Goal: Task Accomplishment & Management: Complete application form

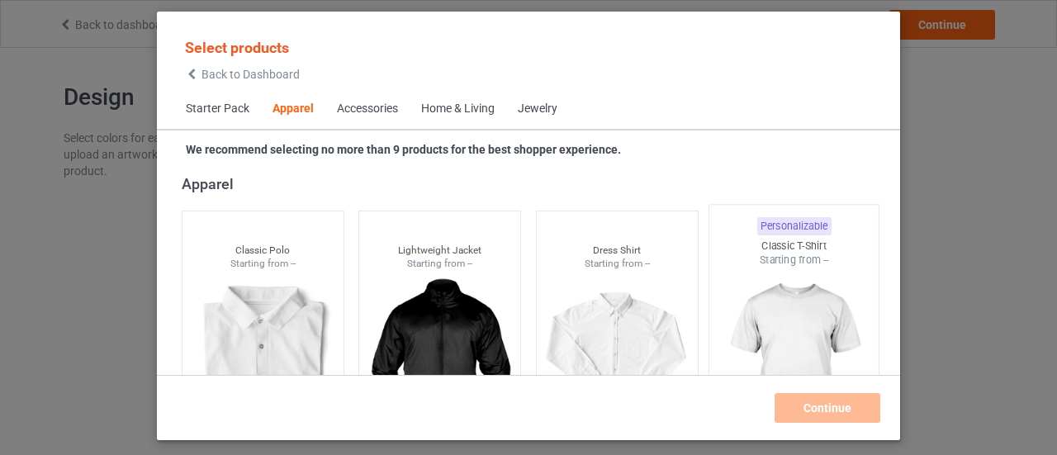
click at [781, 288] on img at bounding box center [793, 364] width 155 height 194
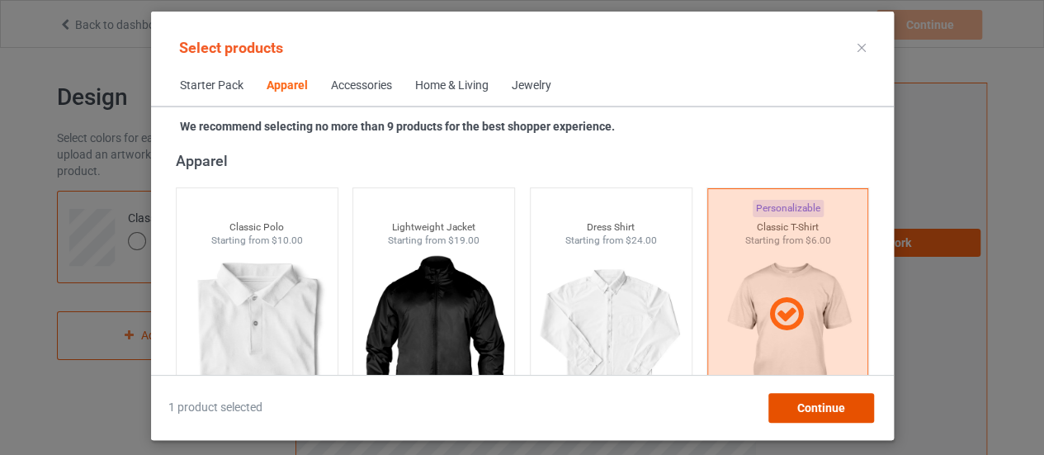
click at [831, 414] on span "Continue" at bounding box center [821, 407] width 48 height 13
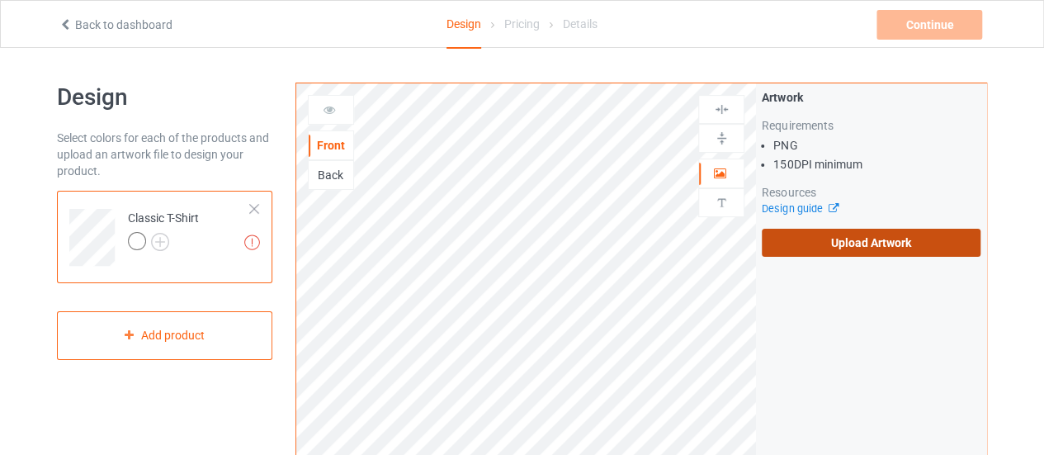
click at [872, 245] on label "Upload Artwork" at bounding box center [871, 243] width 219 height 28
click at [0, 0] on input "Upload Artwork" at bounding box center [0, 0] width 0 height 0
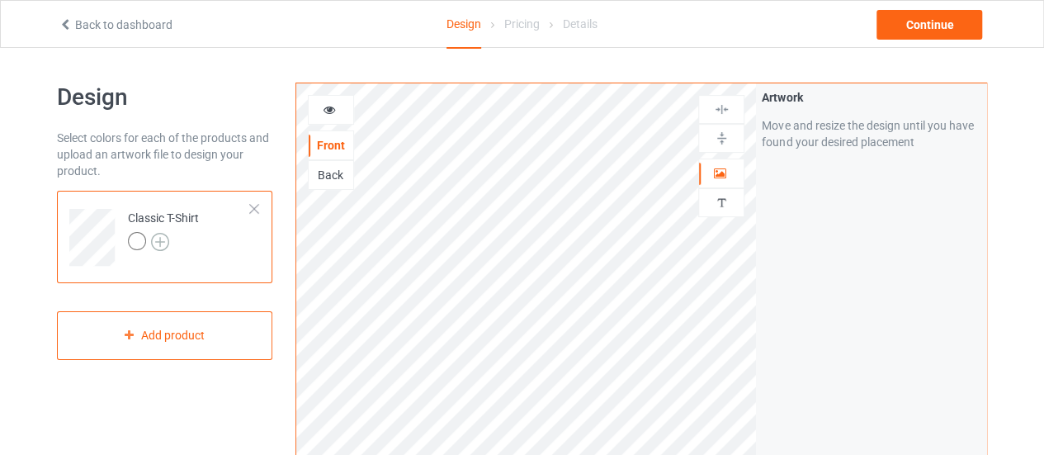
click at [159, 242] on img at bounding box center [160, 242] width 18 height 18
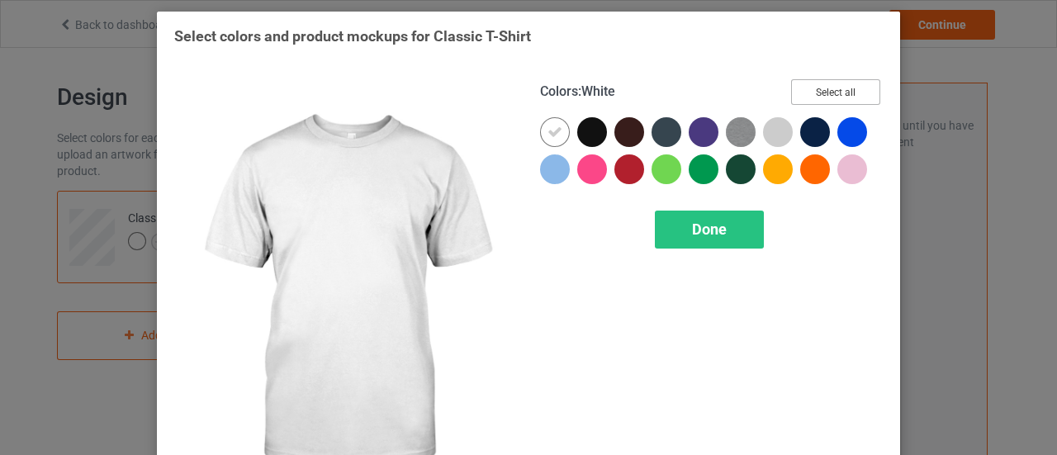
click at [840, 97] on button "Select all" at bounding box center [835, 92] width 89 height 26
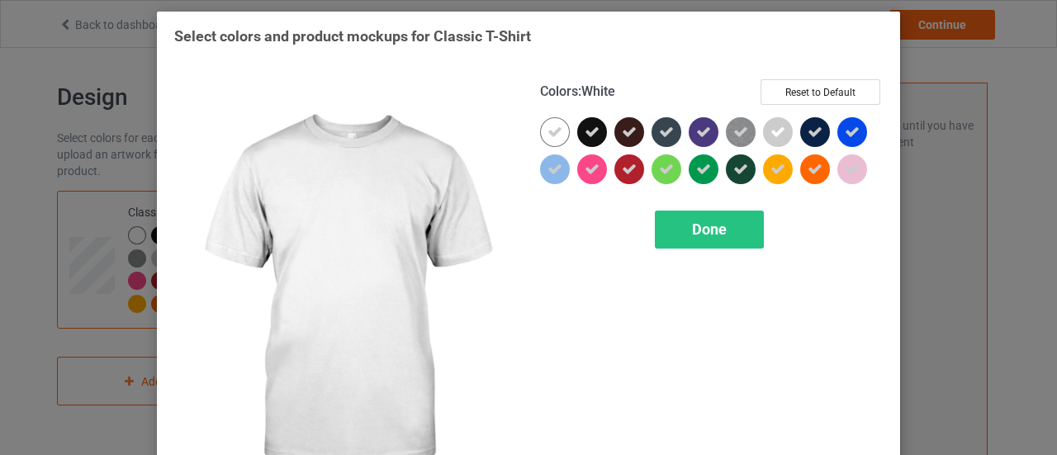
click at [547, 136] on icon at bounding box center [554, 132] width 15 height 15
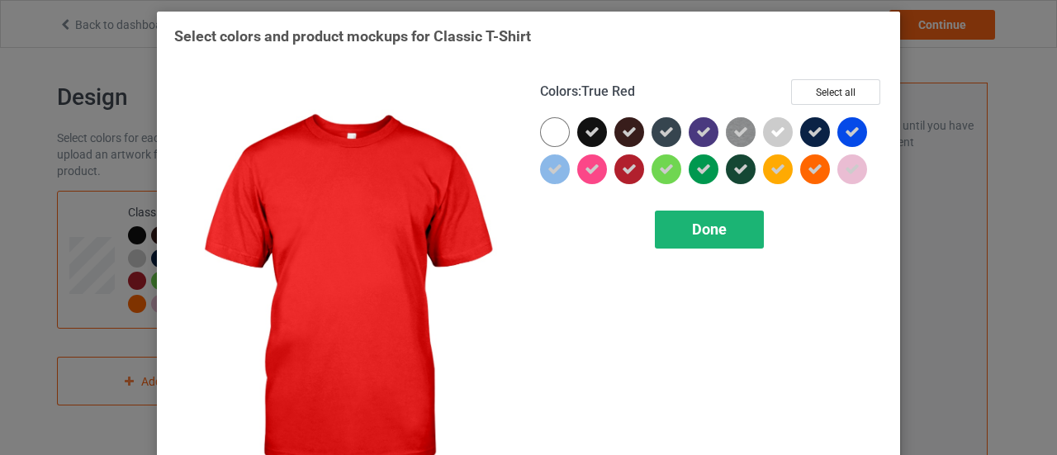
click at [680, 241] on div "Done" at bounding box center [709, 229] width 109 height 38
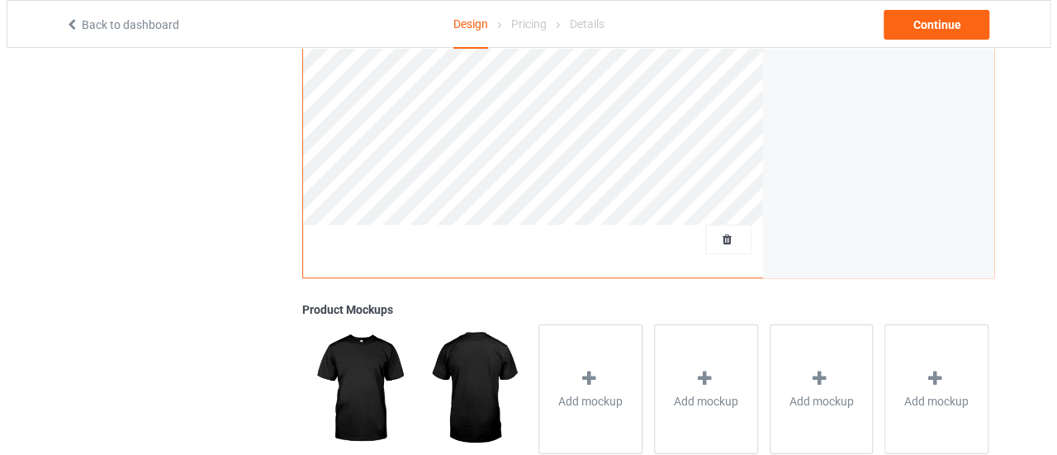
scroll to position [456, 0]
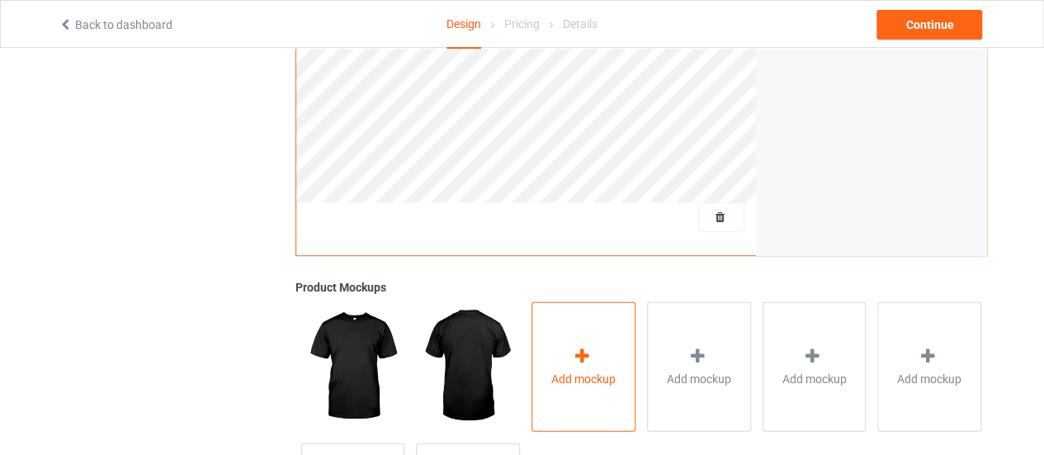
click at [610, 340] on div "Add mockup" at bounding box center [584, 366] width 104 height 130
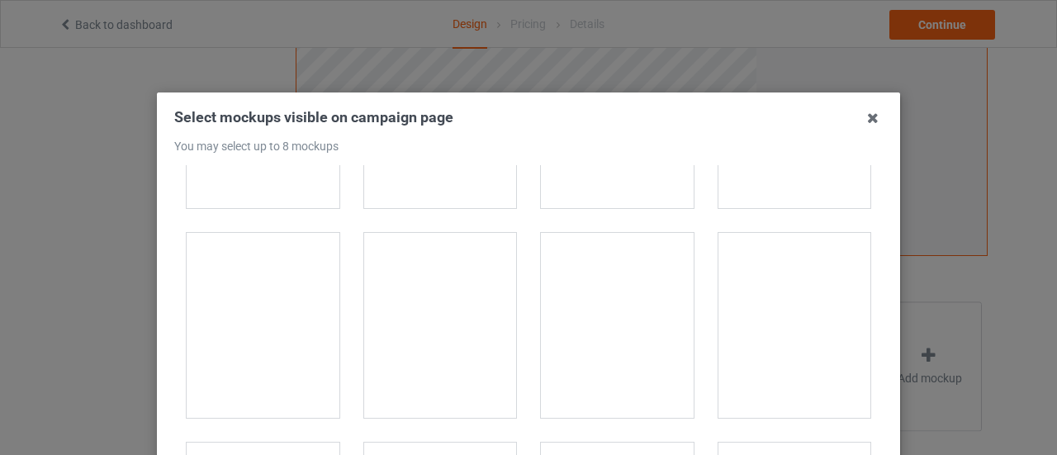
scroll to position [7284, 0]
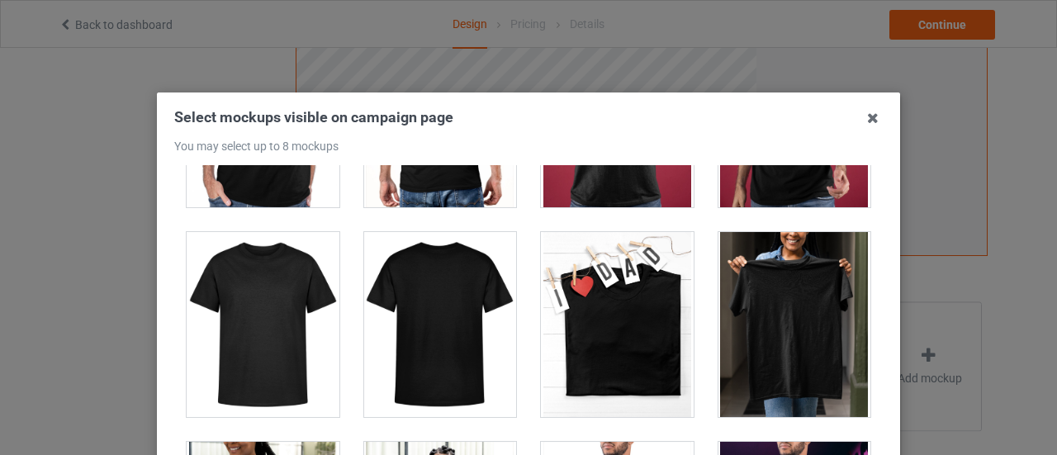
click at [241, 284] on div at bounding box center [263, 324] width 153 height 185
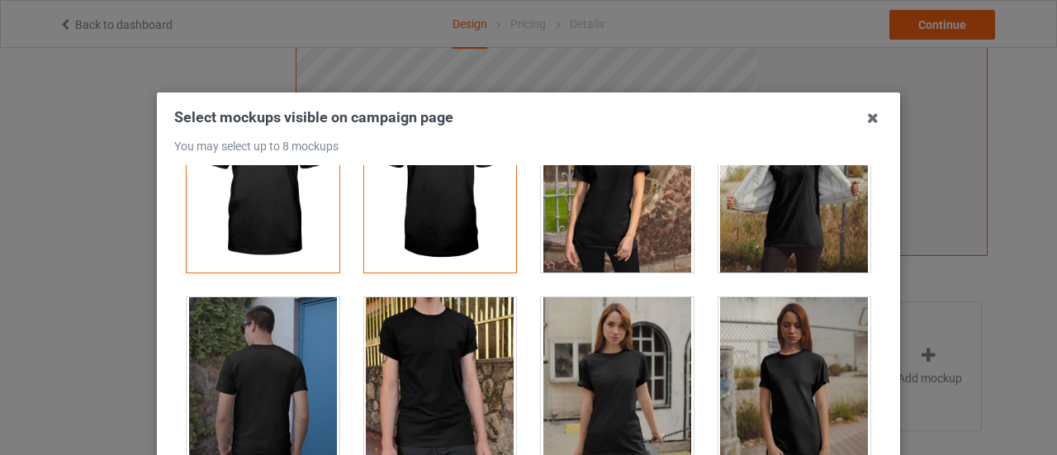
scroll to position [0, 0]
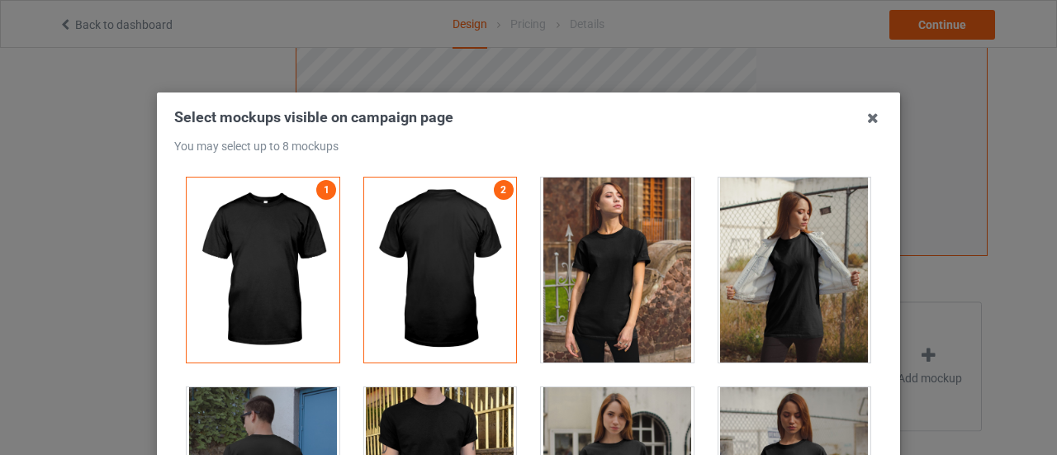
click at [472, 258] on div at bounding box center [440, 269] width 153 height 185
click at [271, 265] on div at bounding box center [263, 269] width 153 height 185
click at [602, 275] on div at bounding box center [617, 269] width 153 height 185
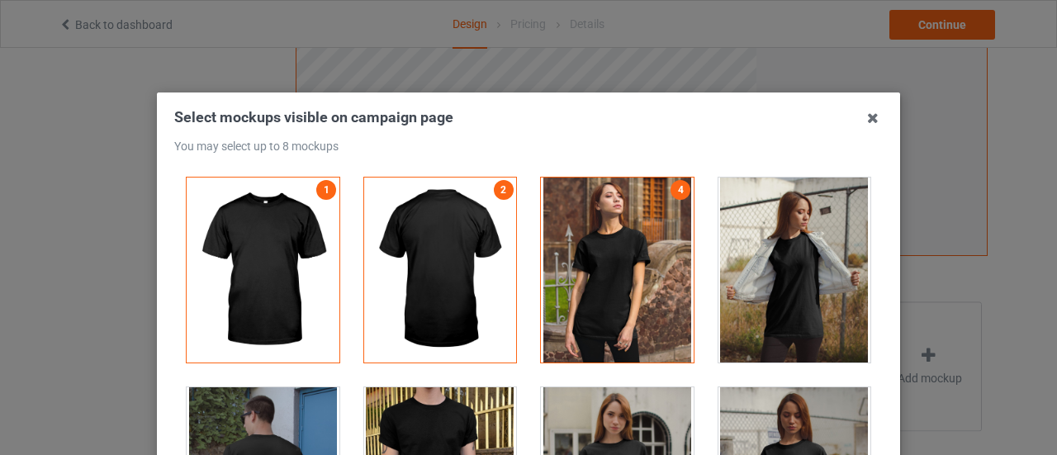
click at [755, 267] on div at bounding box center [794, 269] width 153 height 185
click at [396, 230] on div at bounding box center [440, 269] width 153 height 185
click at [267, 246] on div at bounding box center [263, 269] width 153 height 185
click at [469, 252] on div at bounding box center [440, 269] width 153 height 185
click at [612, 258] on div at bounding box center [617, 269] width 153 height 185
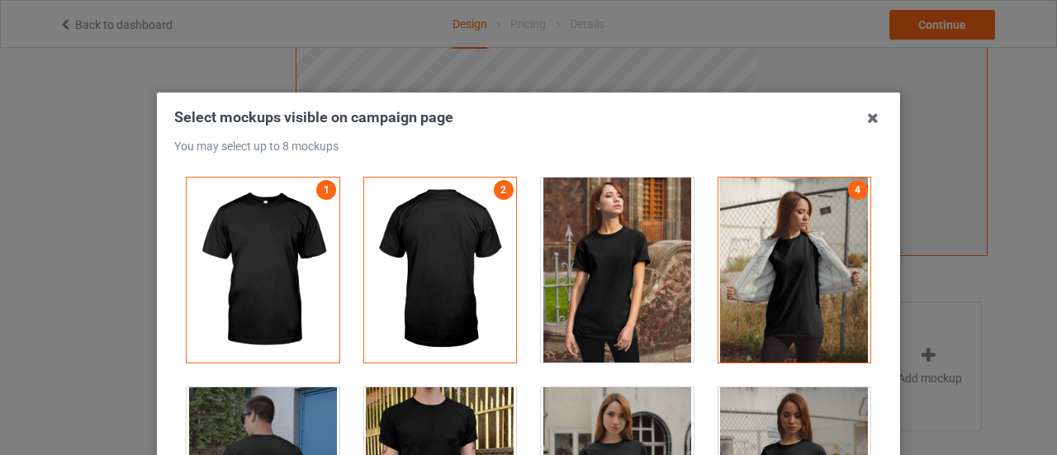
click at [749, 258] on div at bounding box center [794, 269] width 153 height 185
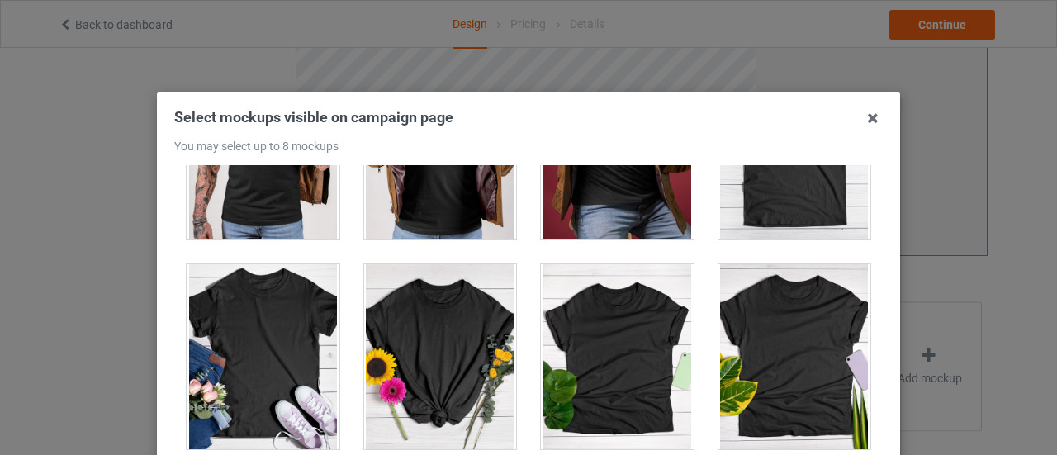
scroll to position [23185, 0]
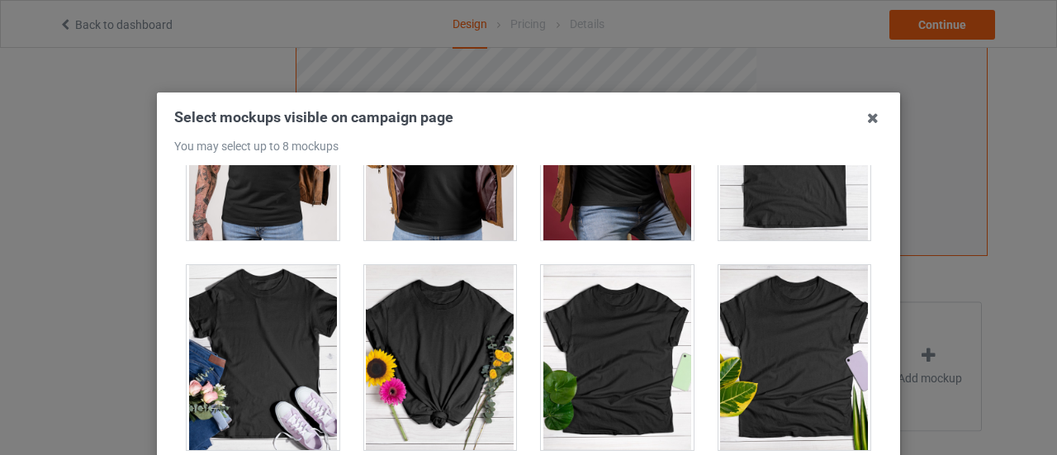
click at [251, 326] on div at bounding box center [263, 357] width 153 height 185
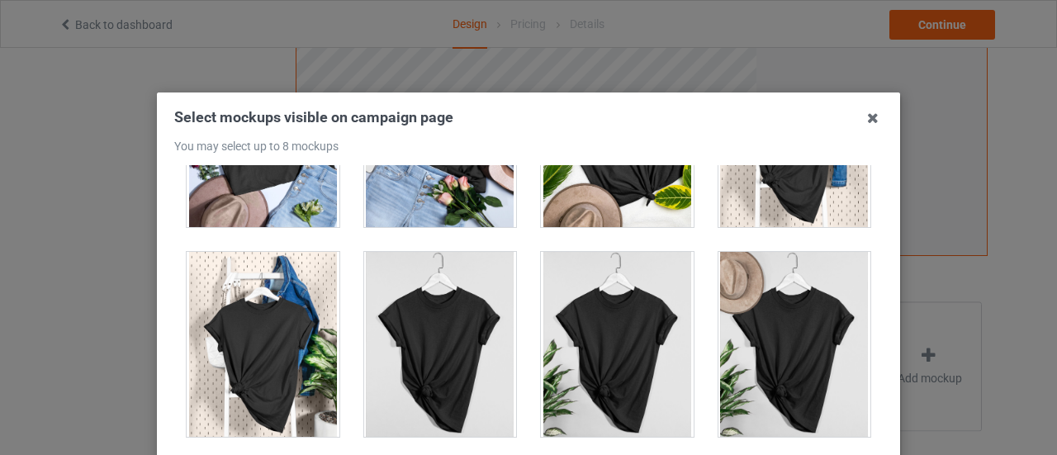
scroll to position [23605, 0]
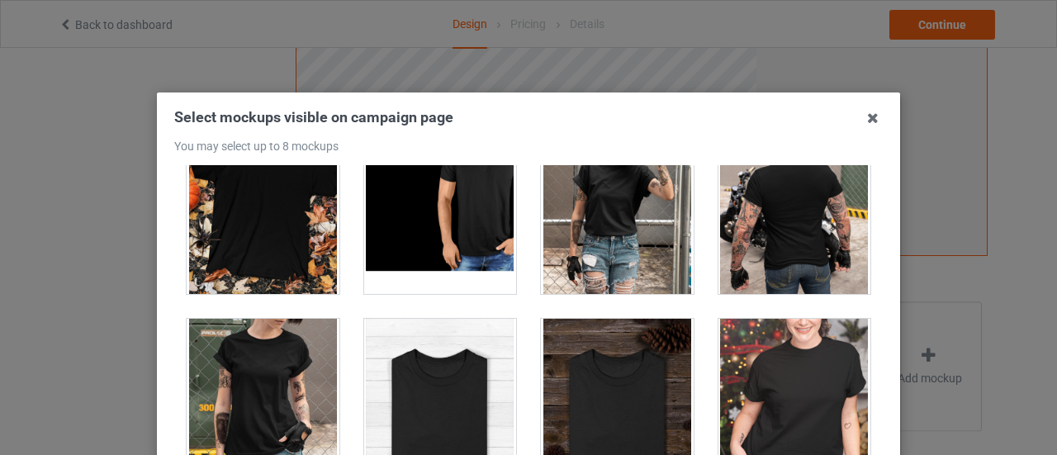
scroll to position [16630, 0]
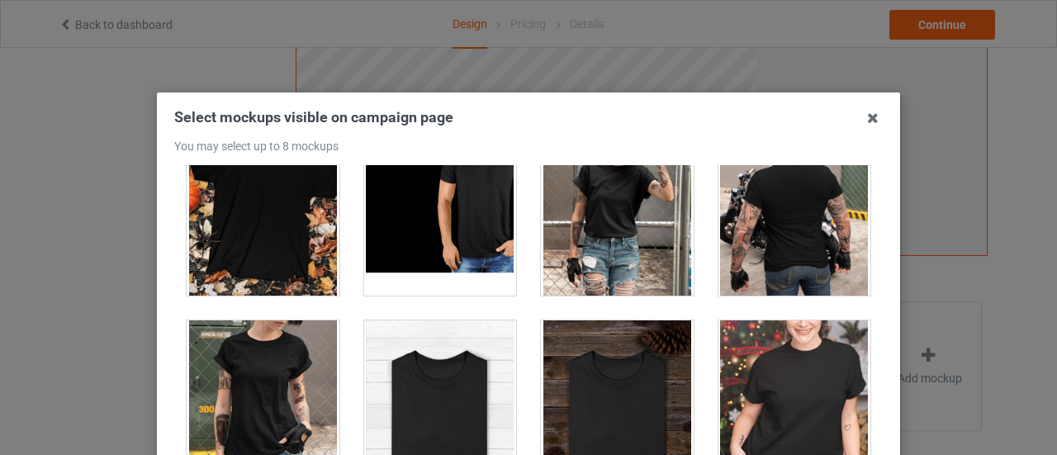
click at [416, 350] on div at bounding box center [440, 412] width 153 height 185
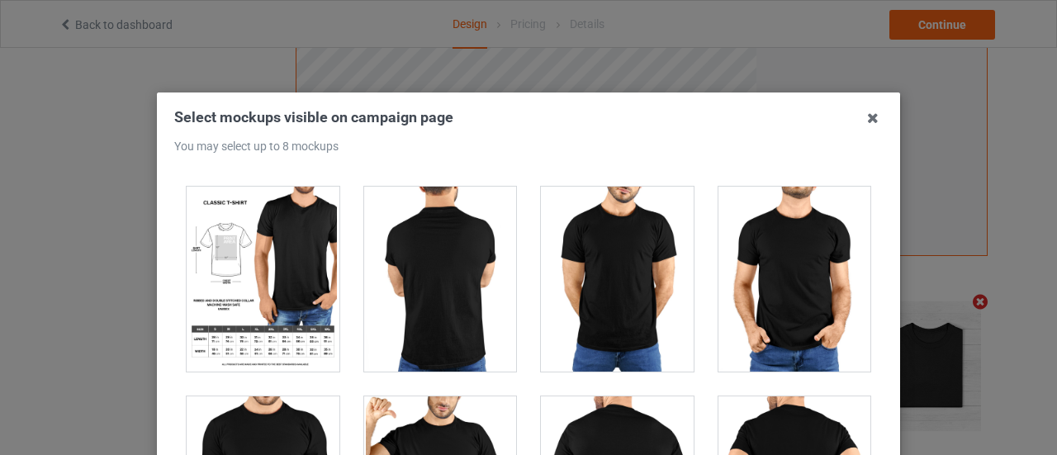
scroll to position [13823, 0]
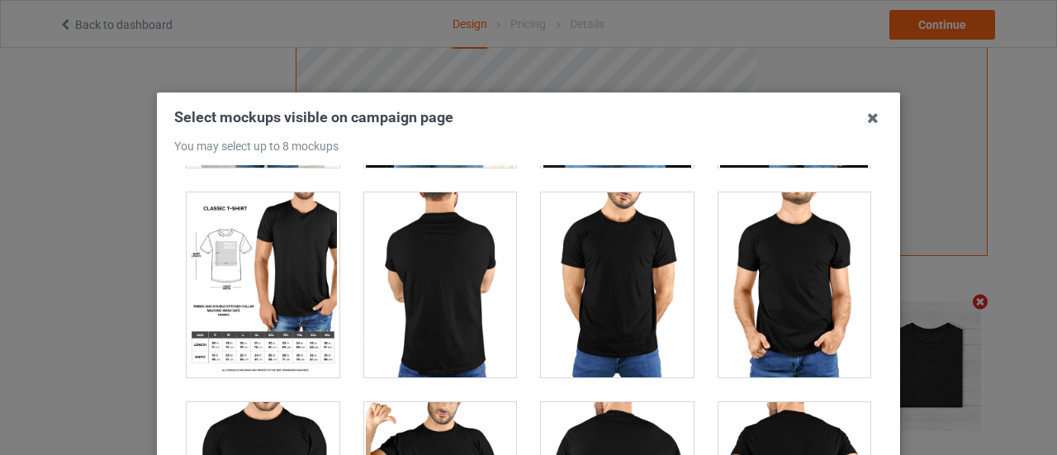
click at [272, 253] on div at bounding box center [263, 284] width 153 height 185
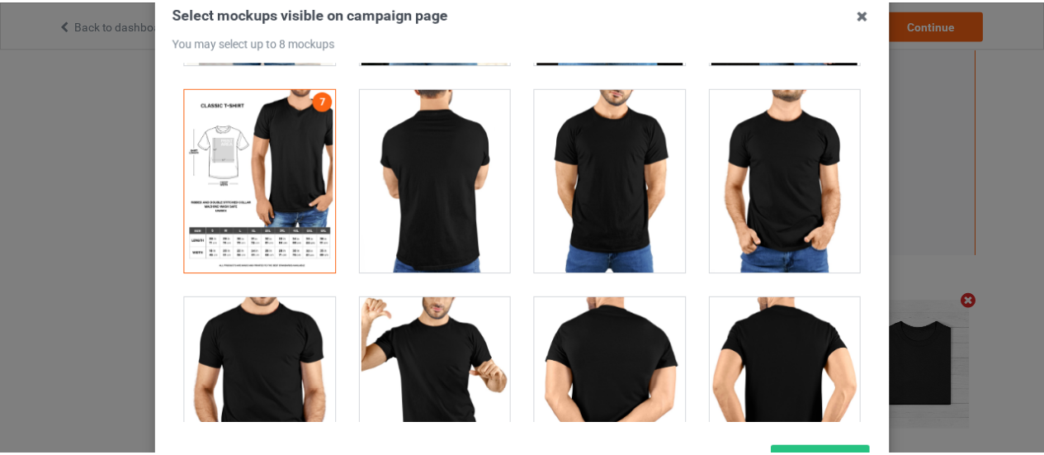
scroll to position [242, 0]
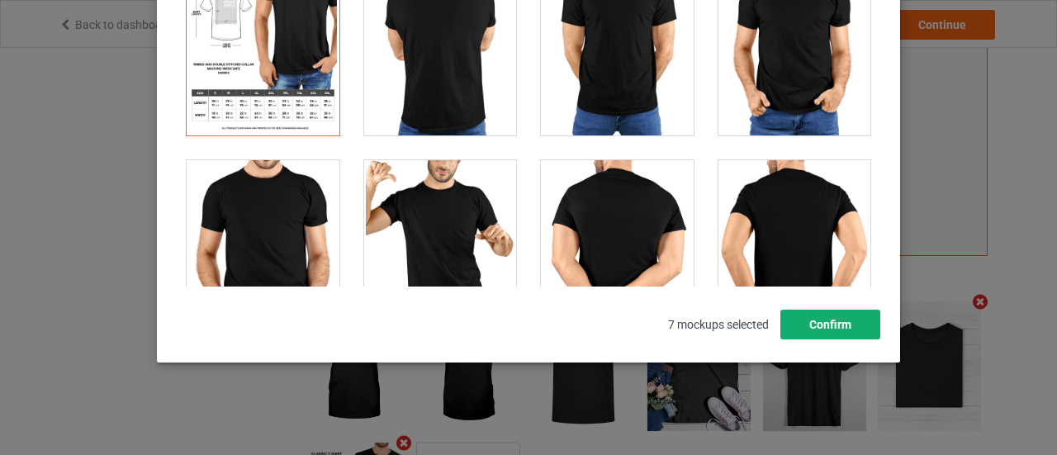
click at [830, 321] on button "Confirm" at bounding box center [830, 325] width 100 height 30
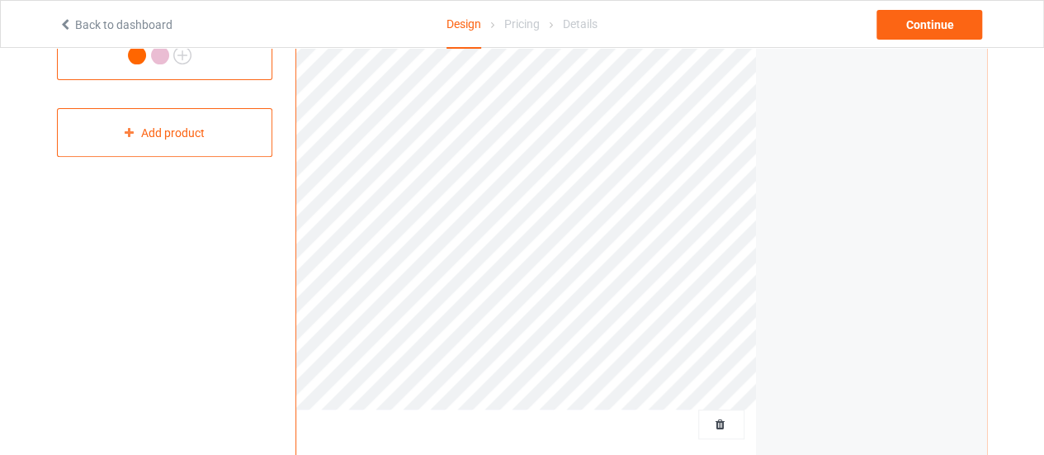
scroll to position [0, 0]
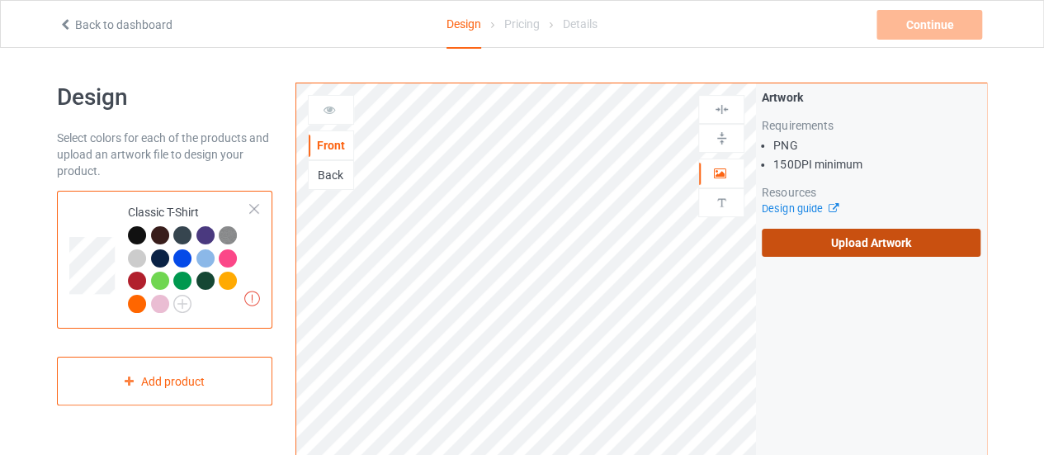
click at [891, 247] on label "Upload Artwork" at bounding box center [871, 243] width 219 height 28
click at [0, 0] on input "Upload Artwork" at bounding box center [0, 0] width 0 height 0
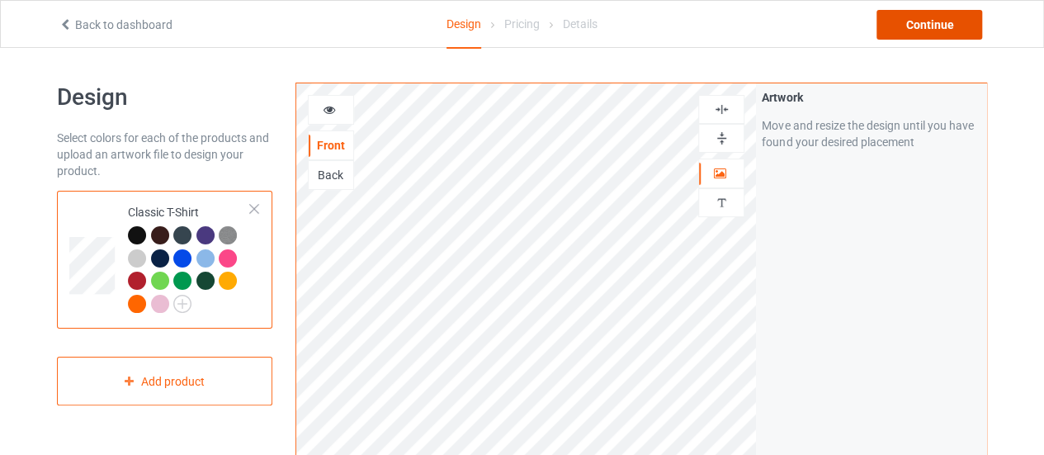
click at [939, 30] on div "Continue" at bounding box center [930, 25] width 106 height 30
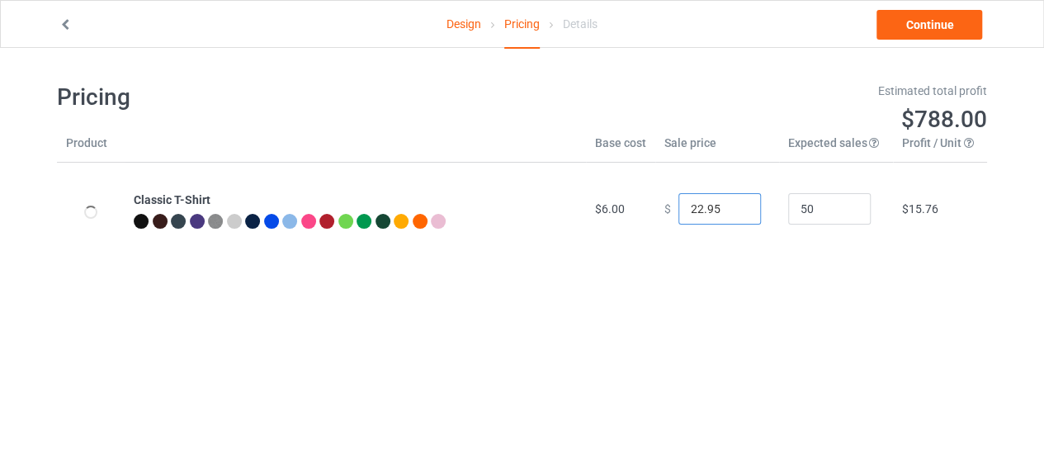
click at [693, 204] on input "22.95" at bounding box center [720, 208] width 83 height 31
type input "16.95"
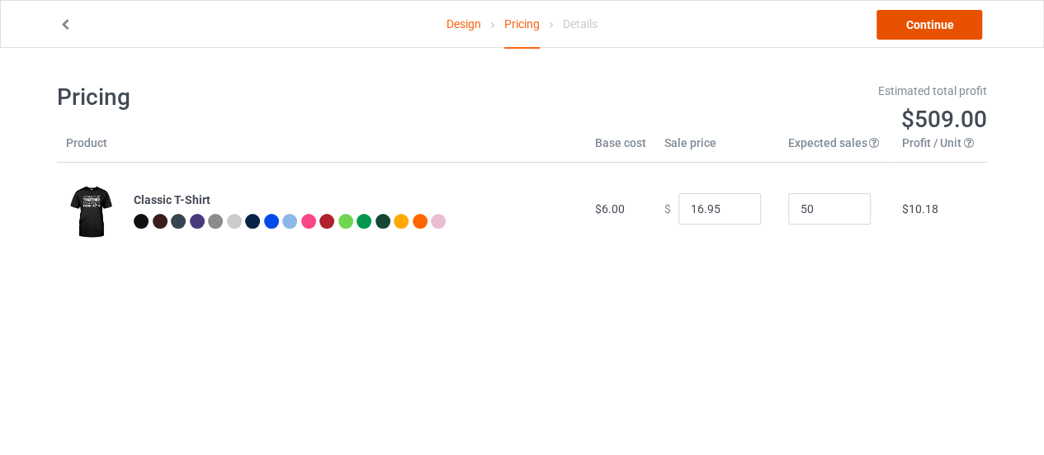
click at [943, 24] on link "Continue" at bounding box center [930, 25] width 106 height 30
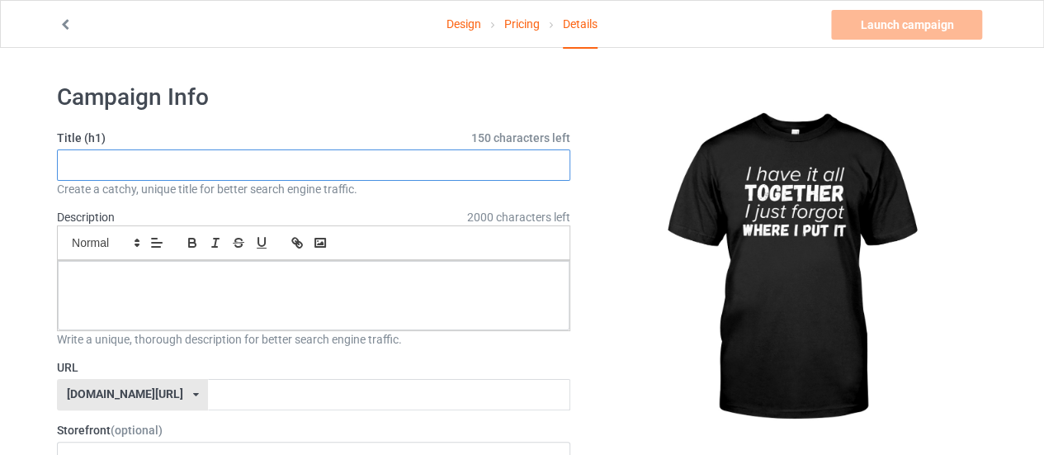
click at [231, 156] on input "text" at bounding box center [313, 164] width 513 height 31
paste input "I Have It All Together Tee"
type input "I Have It All Together"
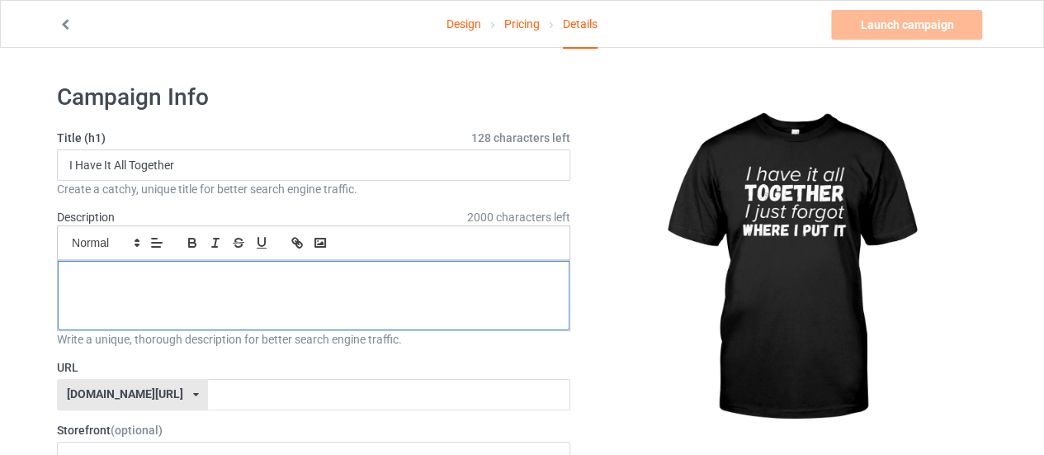
click at [281, 301] on div at bounding box center [314, 295] width 512 height 69
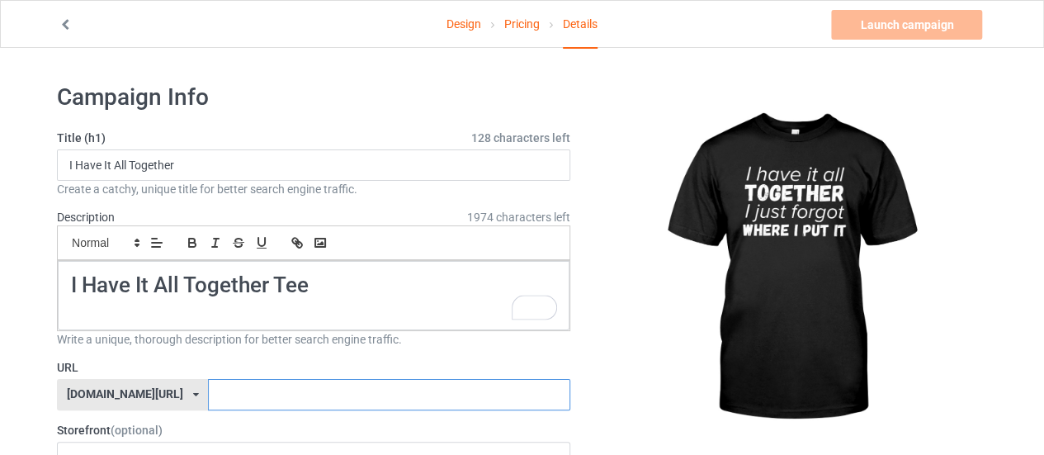
click at [391, 402] on input "text" at bounding box center [389, 394] width 362 height 31
paste input "I Have It All Together Tee"
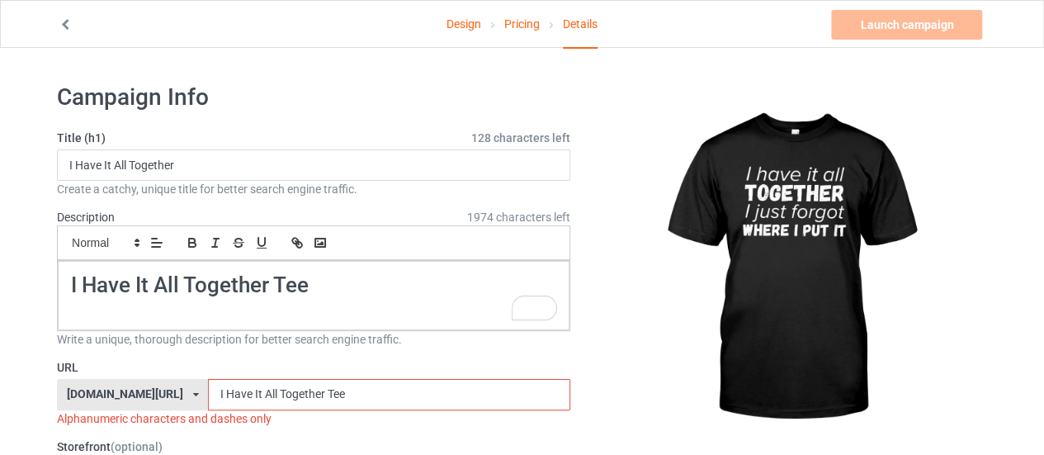
drag, startPoint x: 218, startPoint y: 392, endPoint x: 157, endPoint y: 392, distance: 61.1
click at [157, 392] on div "teechip.com/ teechip.com/ 587d0d41cee36fd012c64a69 I Have It All Together Tee" at bounding box center [313, 394] width 513 height 31
click at [238, 390] on input "All Together Tee" at bounding box center [389, 394] width 362 height 31
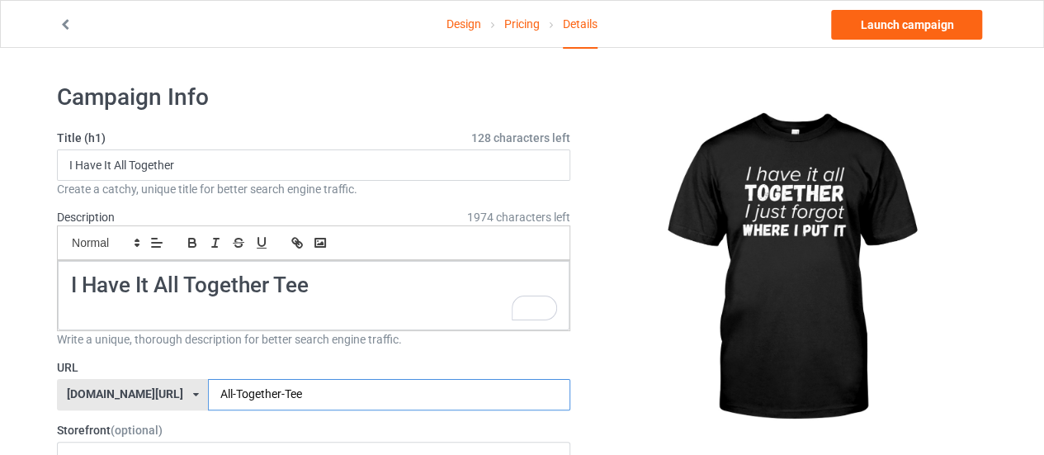
type input "All-Together-Tee"
click at [621, 369] on div at bounding box center [790, 268] width 394 height 371
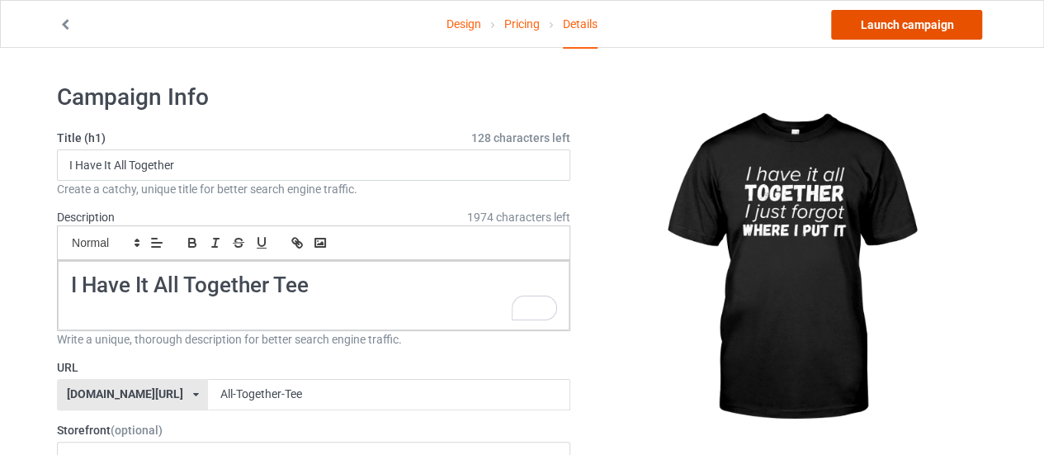
click at [910, 22] on link "Launch campaign" at bounding box center [906, 25] width 151 height 30
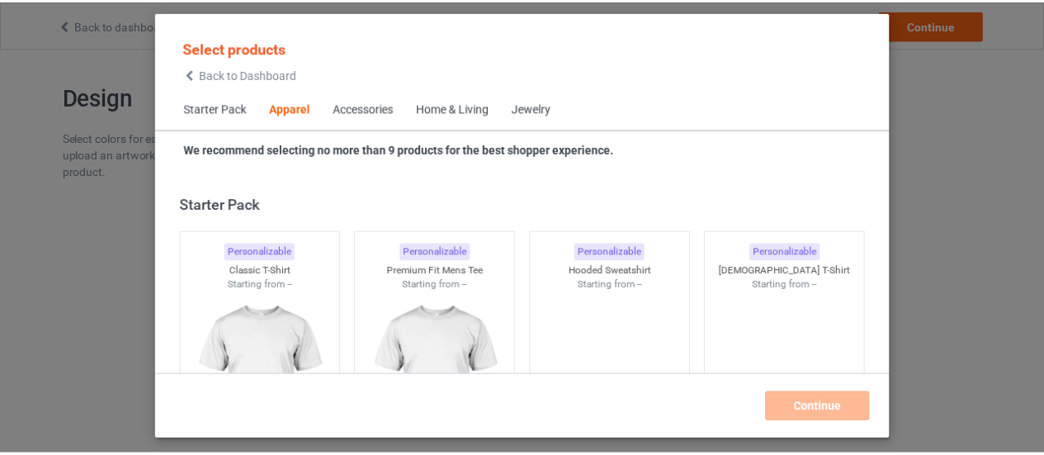
scroll to position [615, 0]
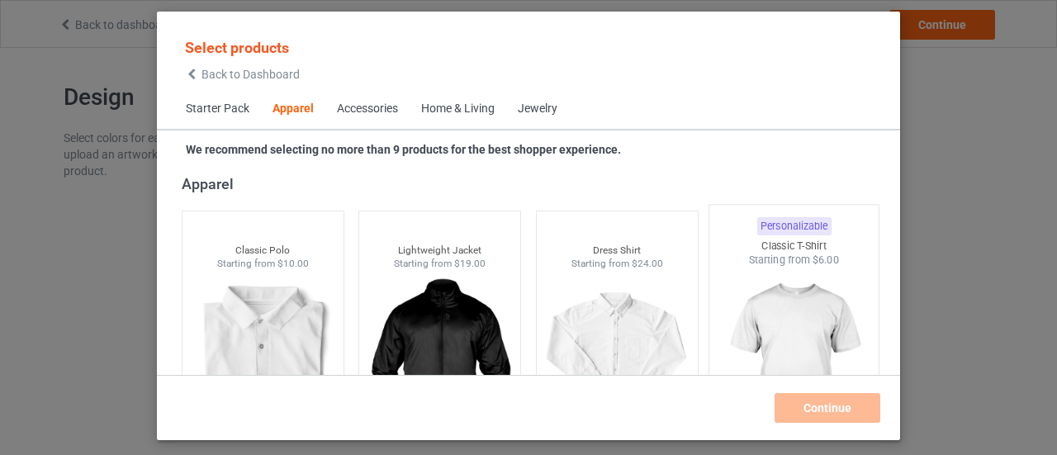
click at [791, 267] on img at bounding box center [793, 364] width 155 height 194
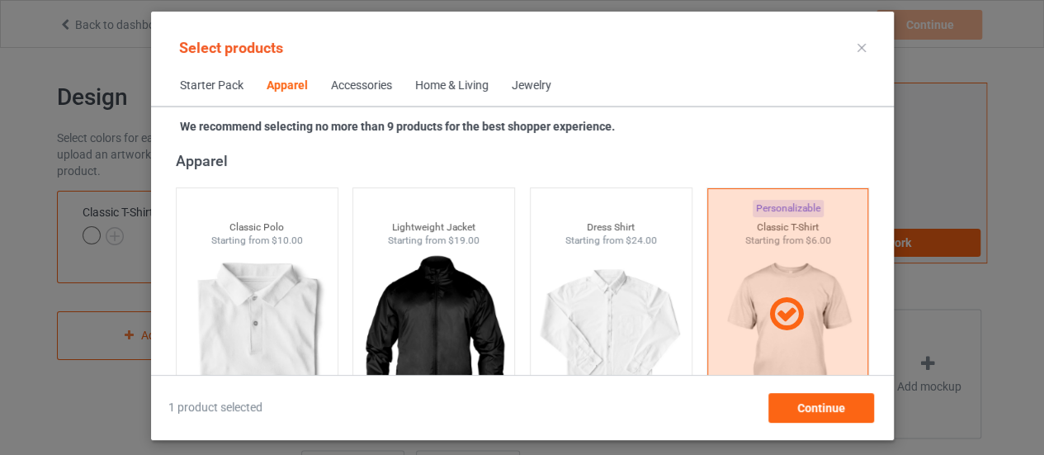
click at [861, 46] on icon at bounding box center [862, 48] width 8 height 8
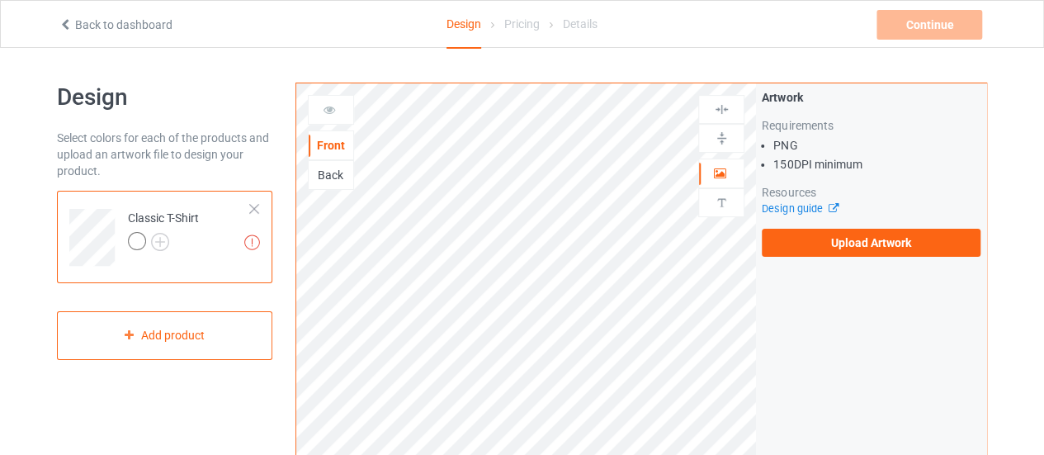
click at [116, 22] on link "Back to dashboard" at bounding box center [116, 24] width 114 height 13
